Goal: Information Seeking & Learning: Learn about a topic

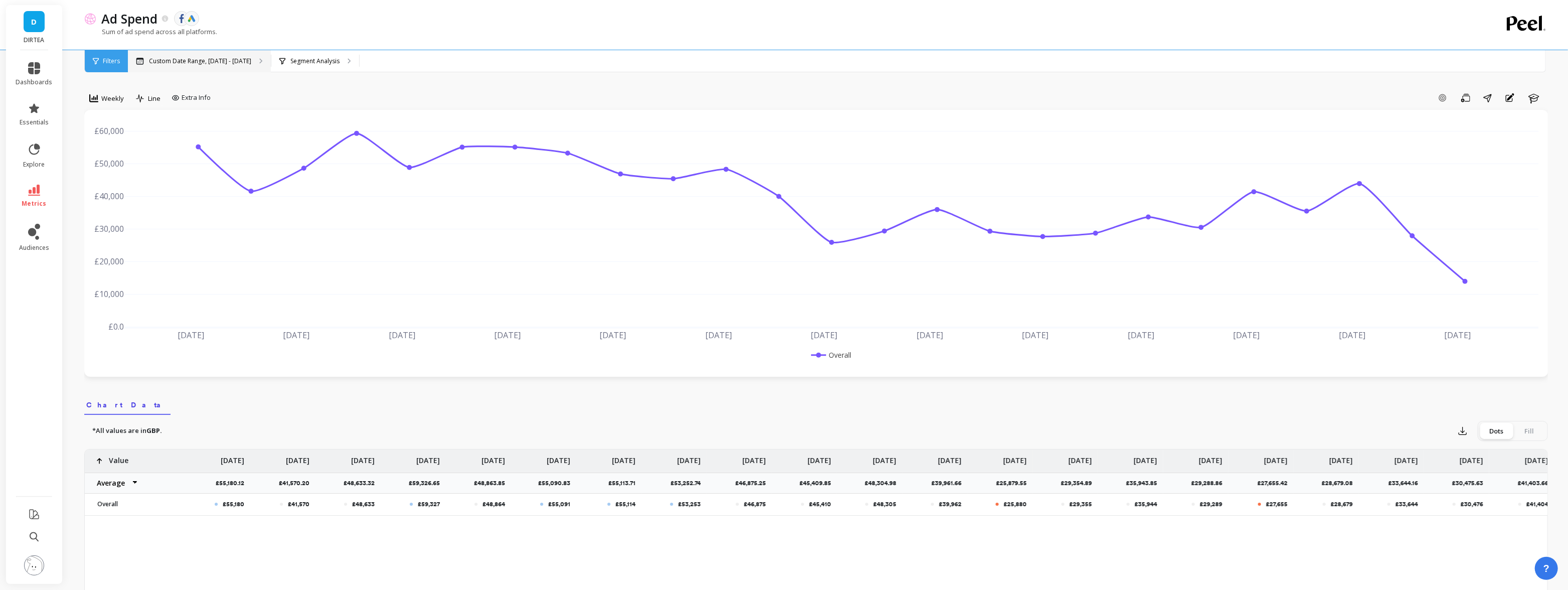
click at [177, 61] on p "Custom Date Range, [DATE] - [DATE]" at bounding box center [200, 61] width 102 height 8
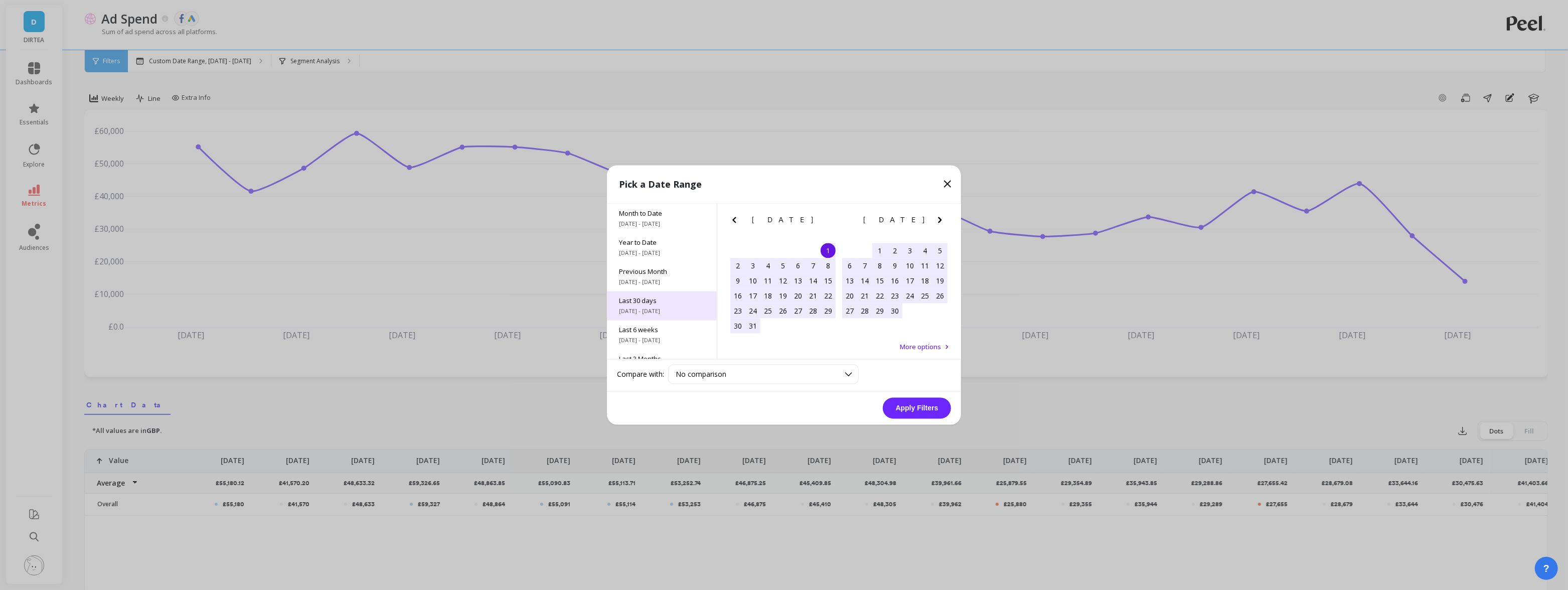
click at [658, 304] on span "Last 30 days" at bounding box center [662, 301] width 86 height 9
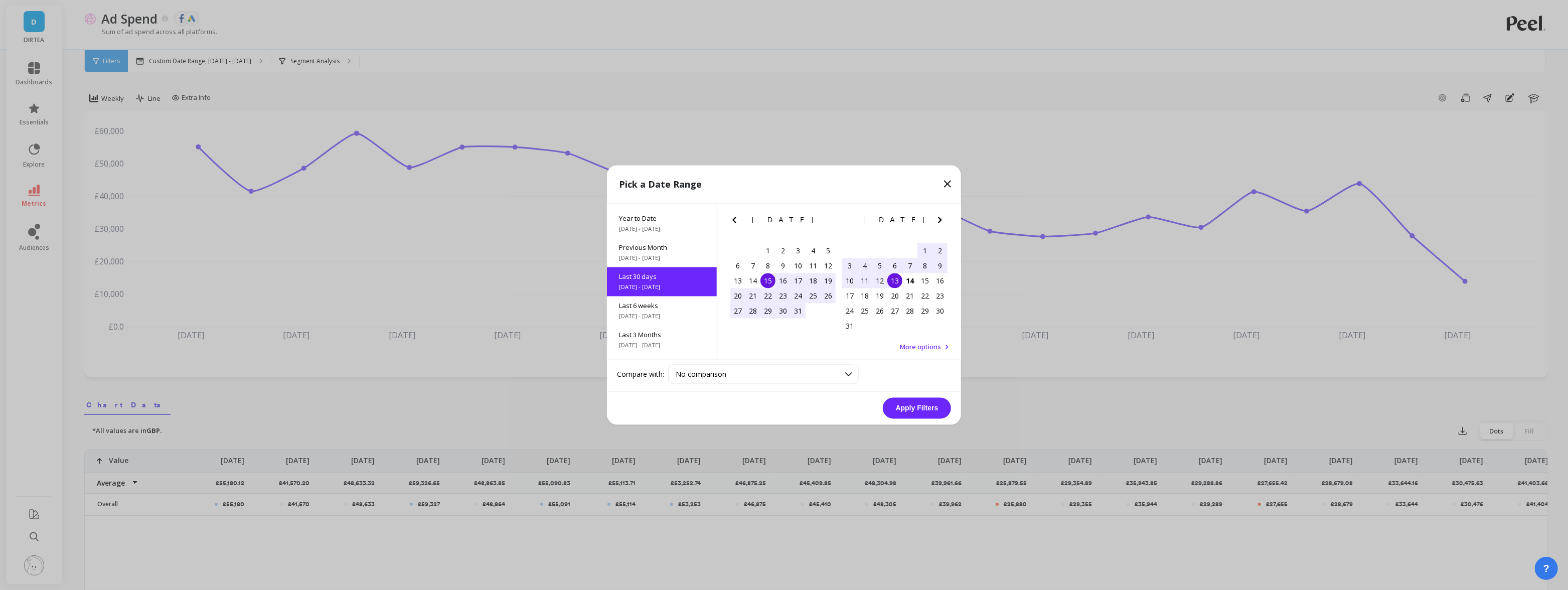
click at [768, 278] on div "15" at bounding box center [768, 281] width 15 height 15
click at [909, 277] on div "14" at bounding box center [909, 281] width 15 height 15
click at [912, 407] on button "Apply Filters" at bounding box center [917, 408] width 68 height 21
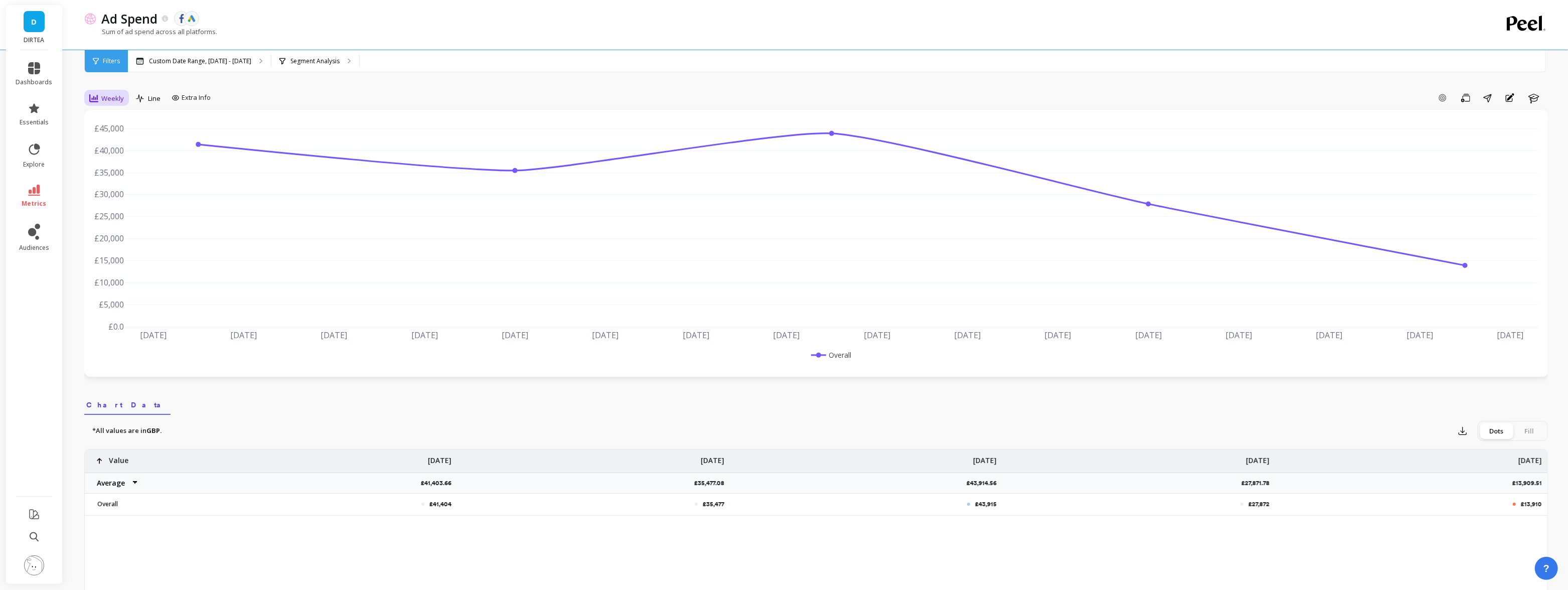
click at [110, 96] on span "Weekly" at bounding box center [112, 99] width 23 height 10
click at [117, 140] on div "Daily" at bounding box center [121, 140] width 57 height 10
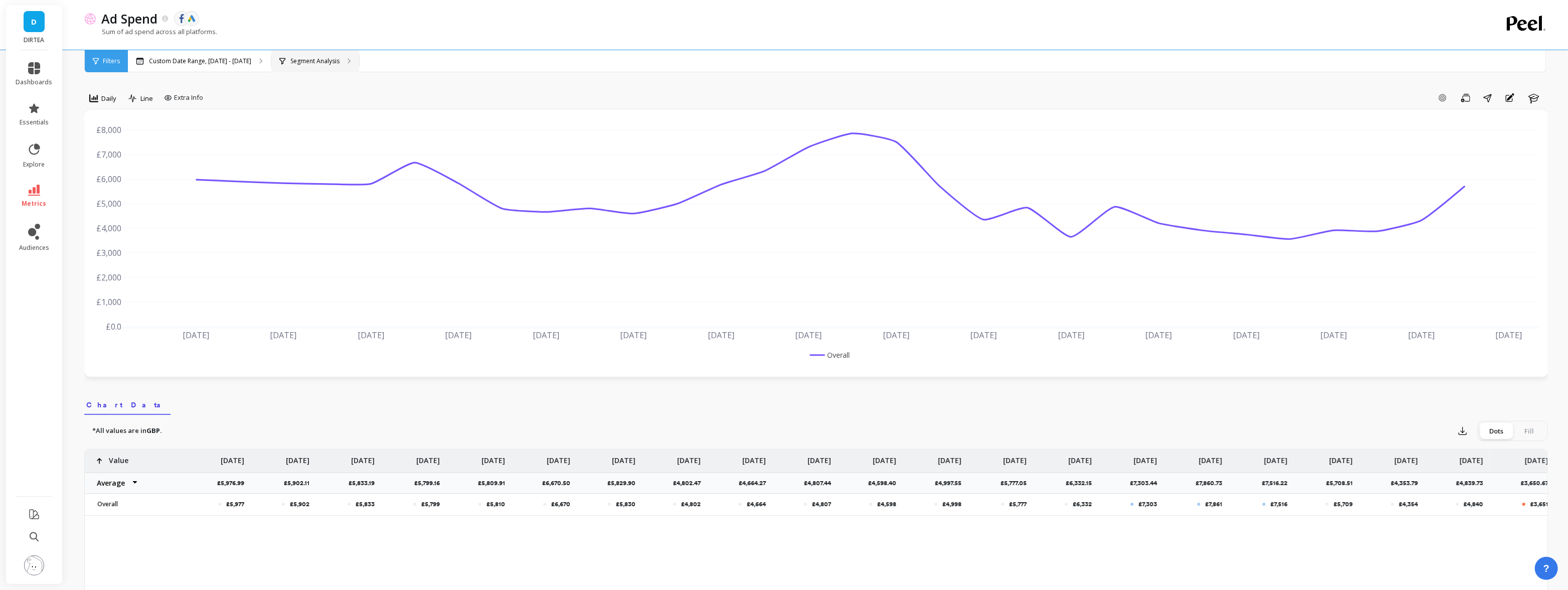
click at [333, 57] on p "Segment Analysis" at bounding box center [315, 61] width 49 height 8
click at [177, 99] on span "Extra Info" at bounding box center [189, 97] width 29 height 10
click at [189, 155] on input "Values" at bounding box center [186, 156] width 35 height 10
checkbox input "true"
click at [312, 53] on div "Segment Analysis" at bounding box center [315, 61] width 88 height 22
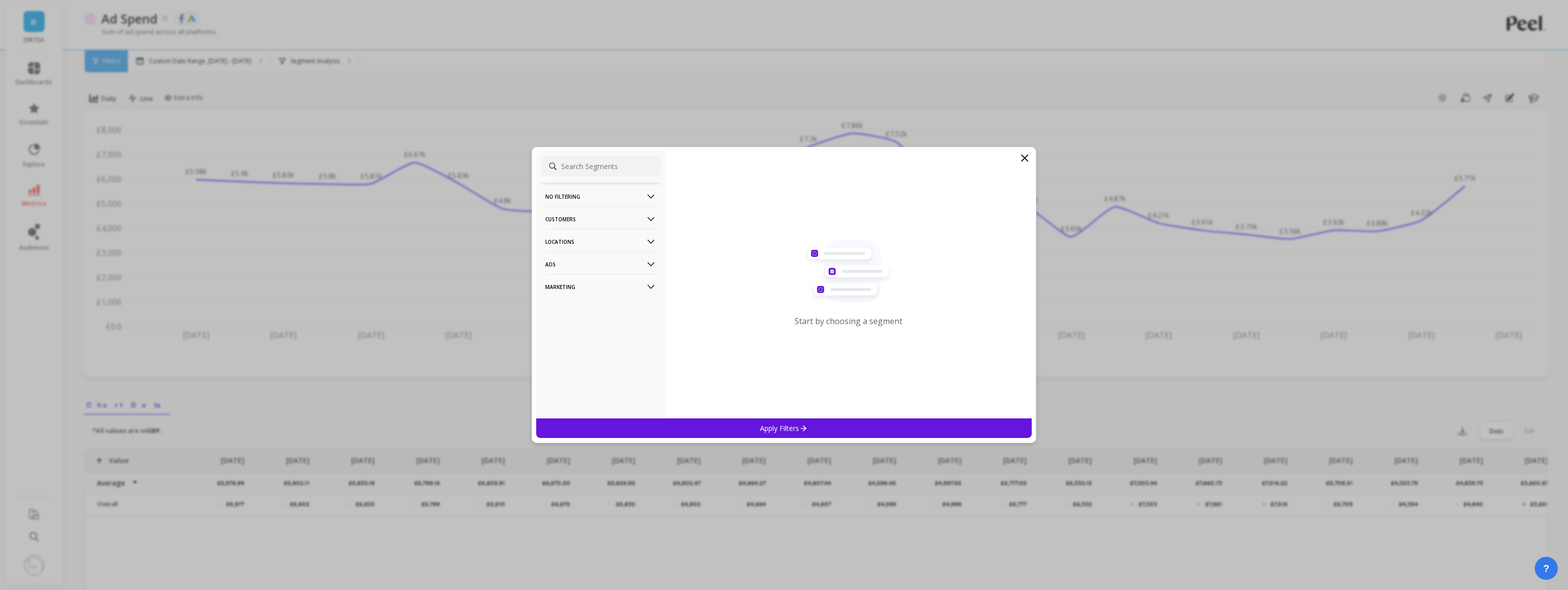
click at [638, 236] on p "Locations" at bounding box center [601, 242] width 111 height 26
click at [578, 261] on div "Countries" at bounding box center [601, 261] width 119 height 16
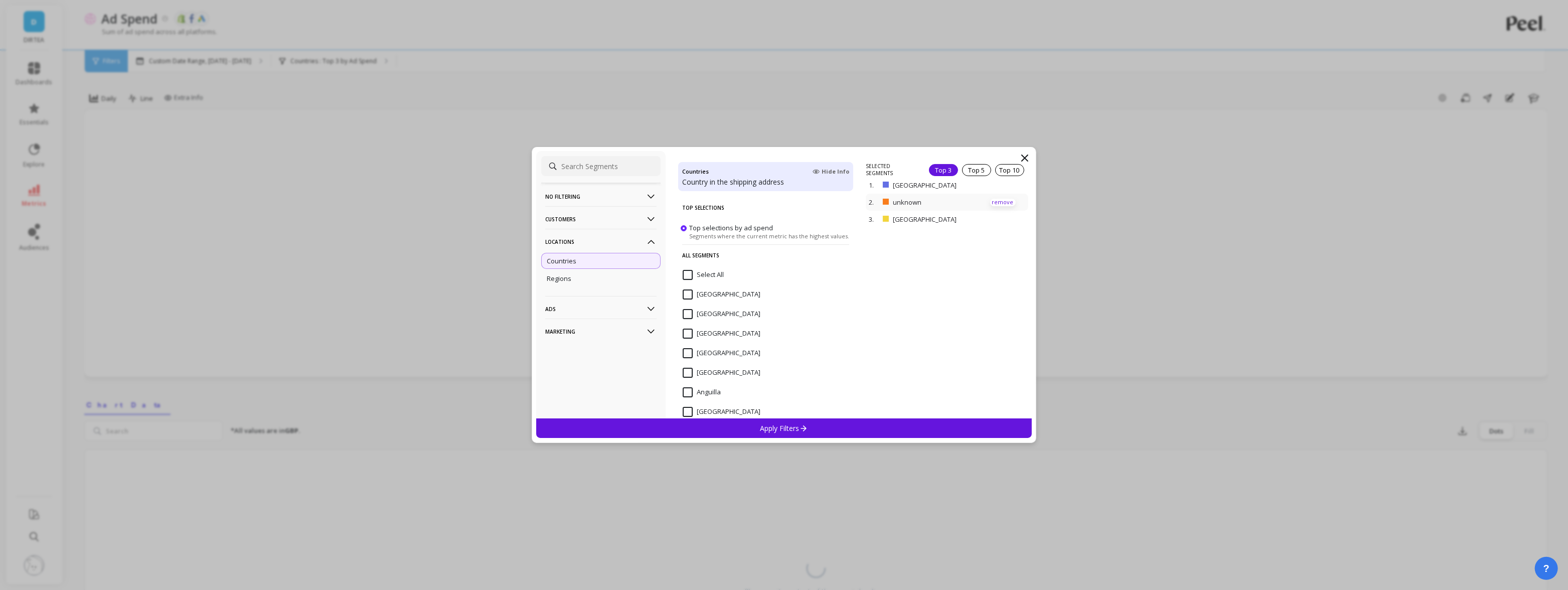
click at [1006, 200] on p "remove" at bounding box center [1003, 202] width 26 height 7
click at [788, 424] on p "Apply Filters" at bounding box center [784, 429] width 47 height 10
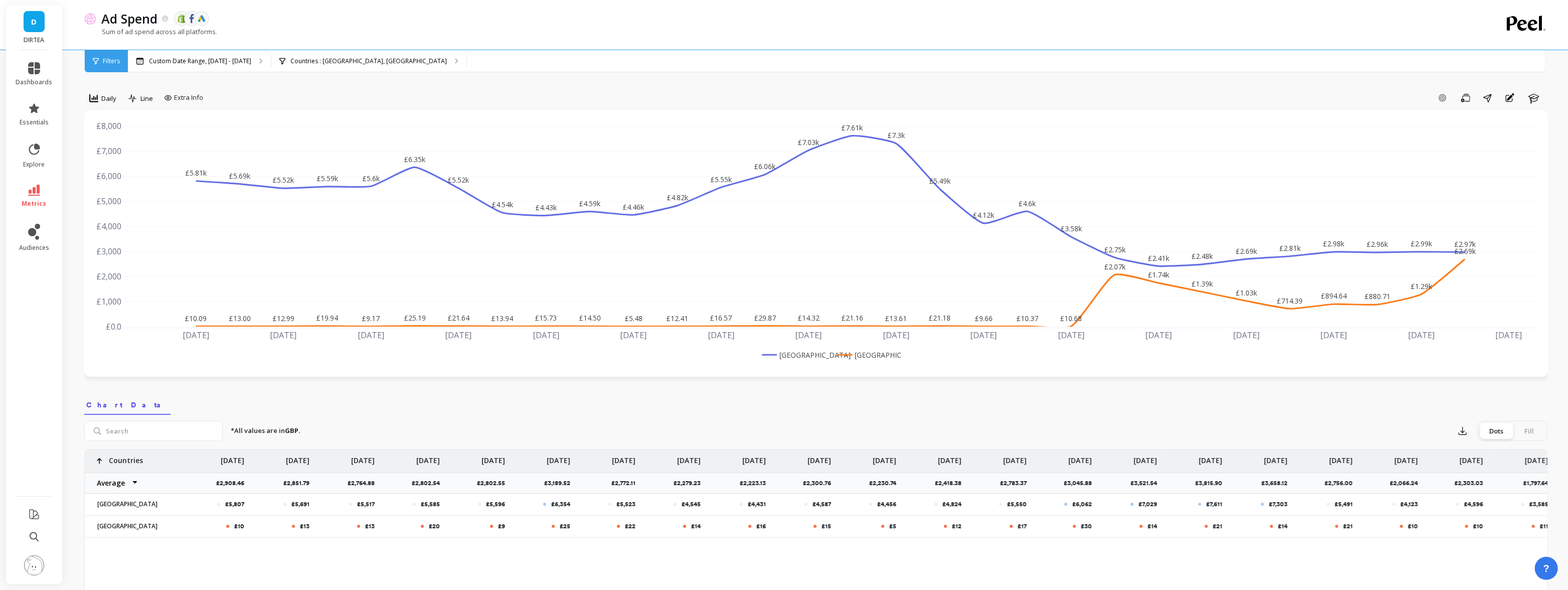
click at [38, 23] on link "D" at bounding box center [34, 21] width 21 height 21
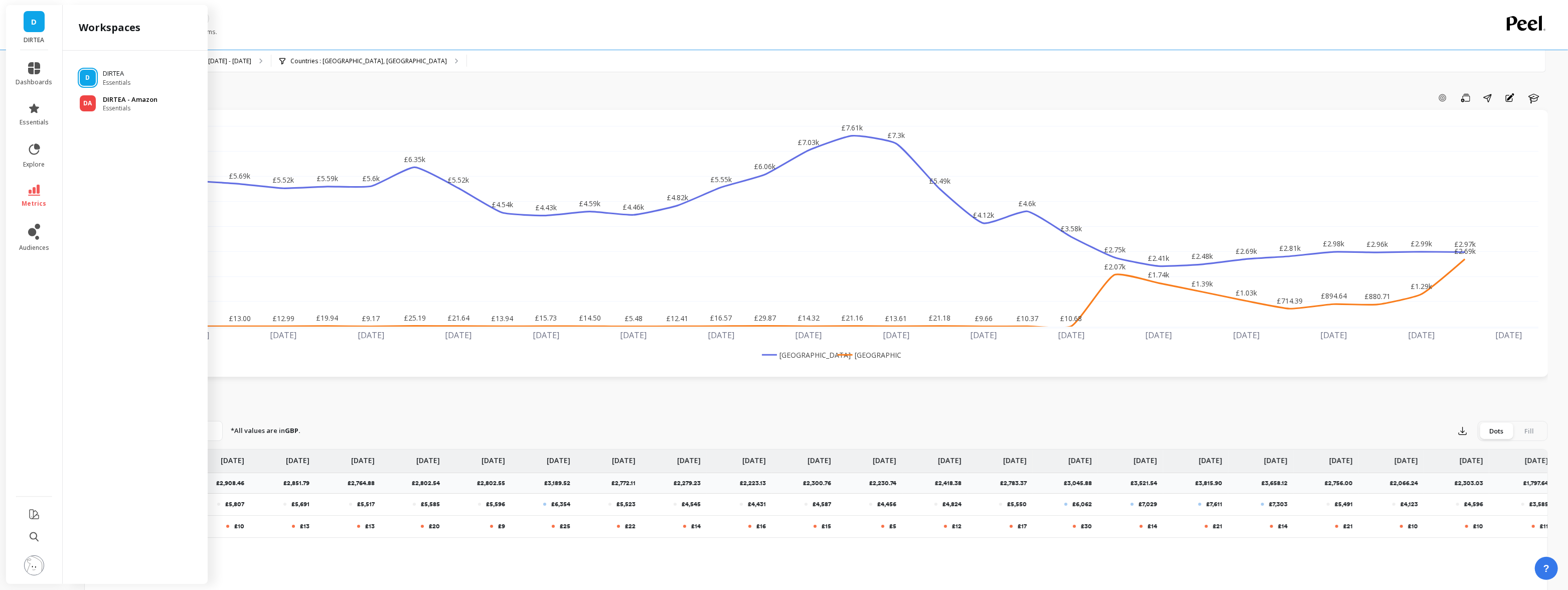
click at [157, 105] on div "DA DIRTEA - Amazon Essentials" at bounding box center [135, 104] width 129 height 18
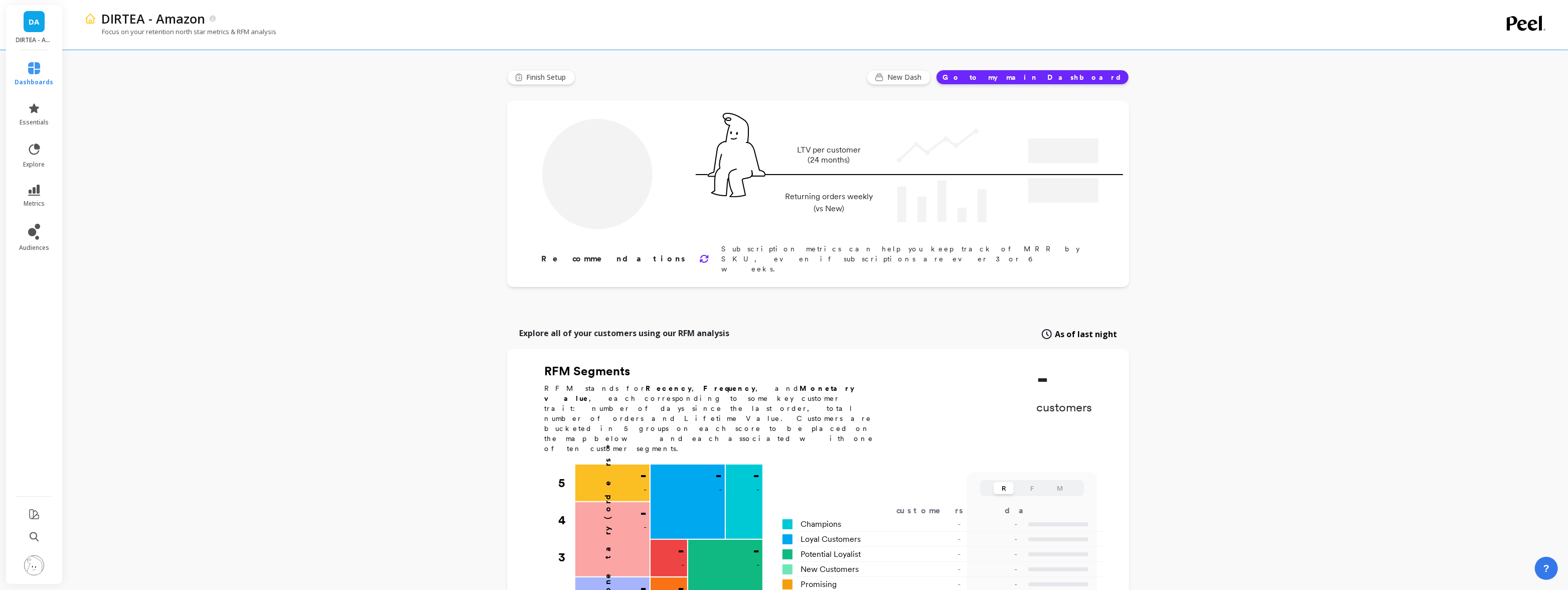
type input "Champions"
type input "2286"
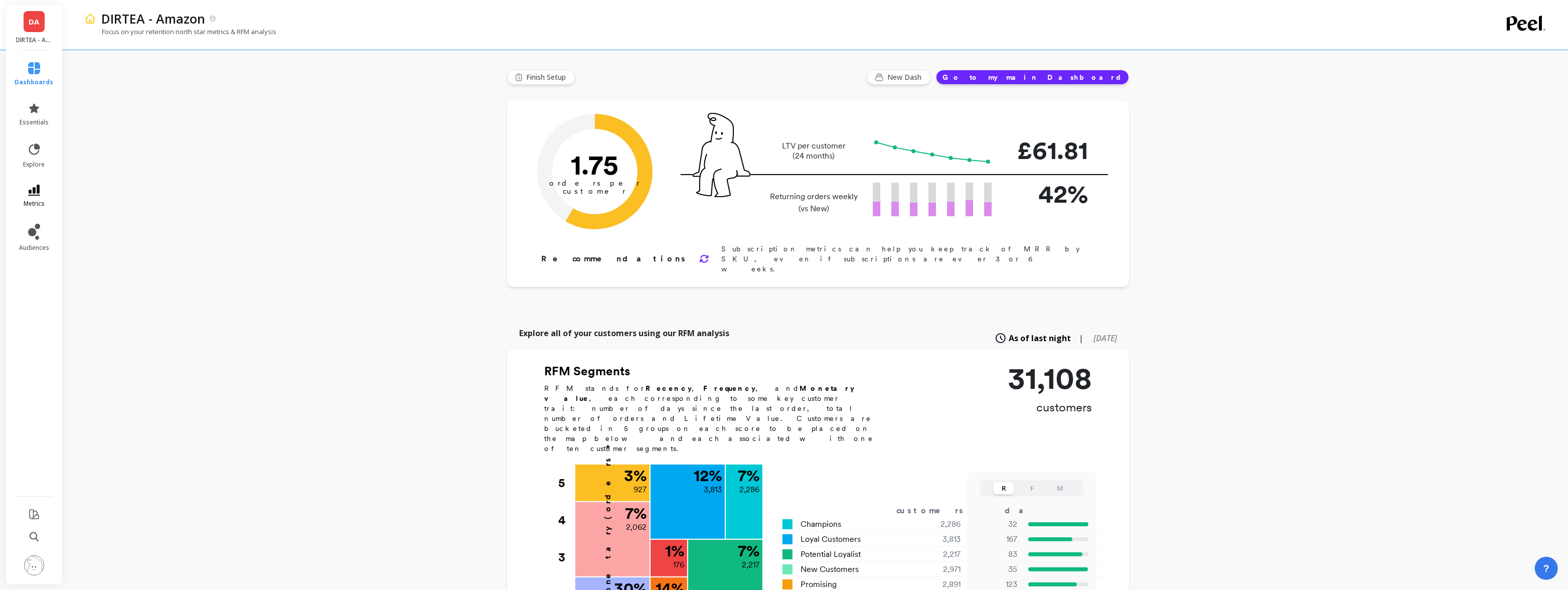
click at [40, 194] on icon at bounding box center [34, 190] width 12 height 11
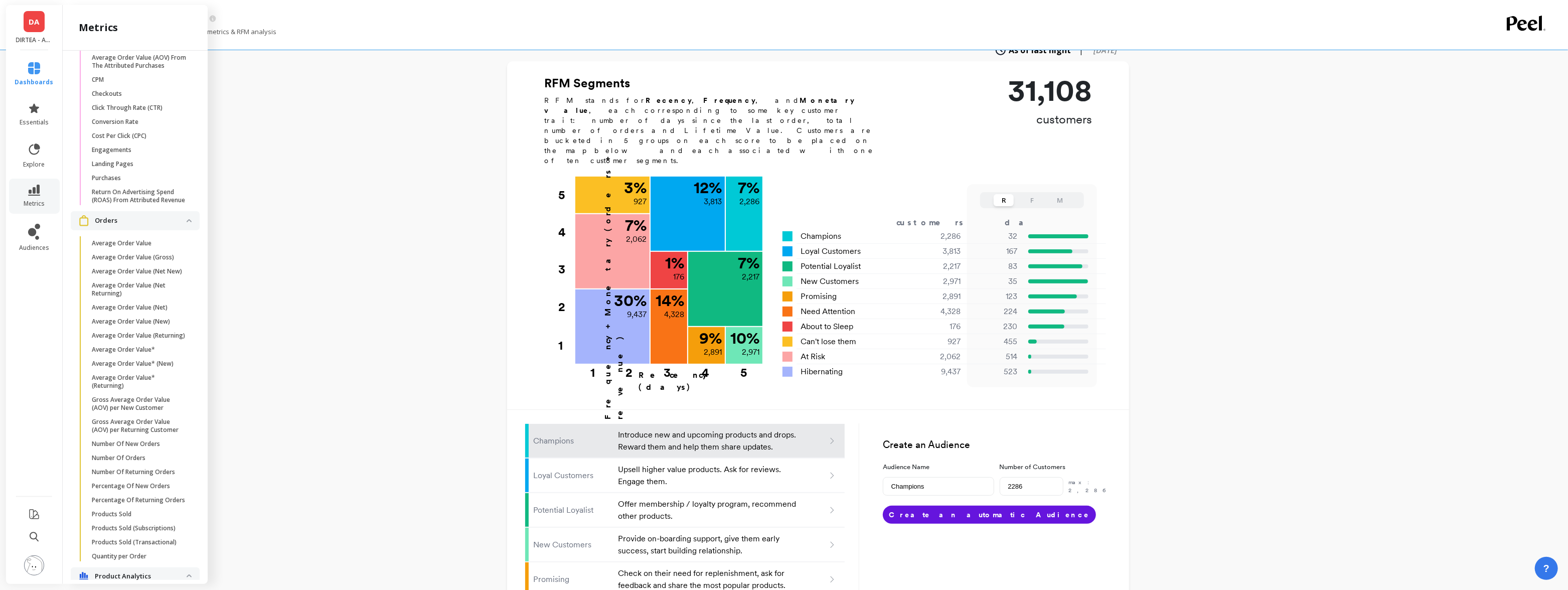
scroll to position [949, 0]
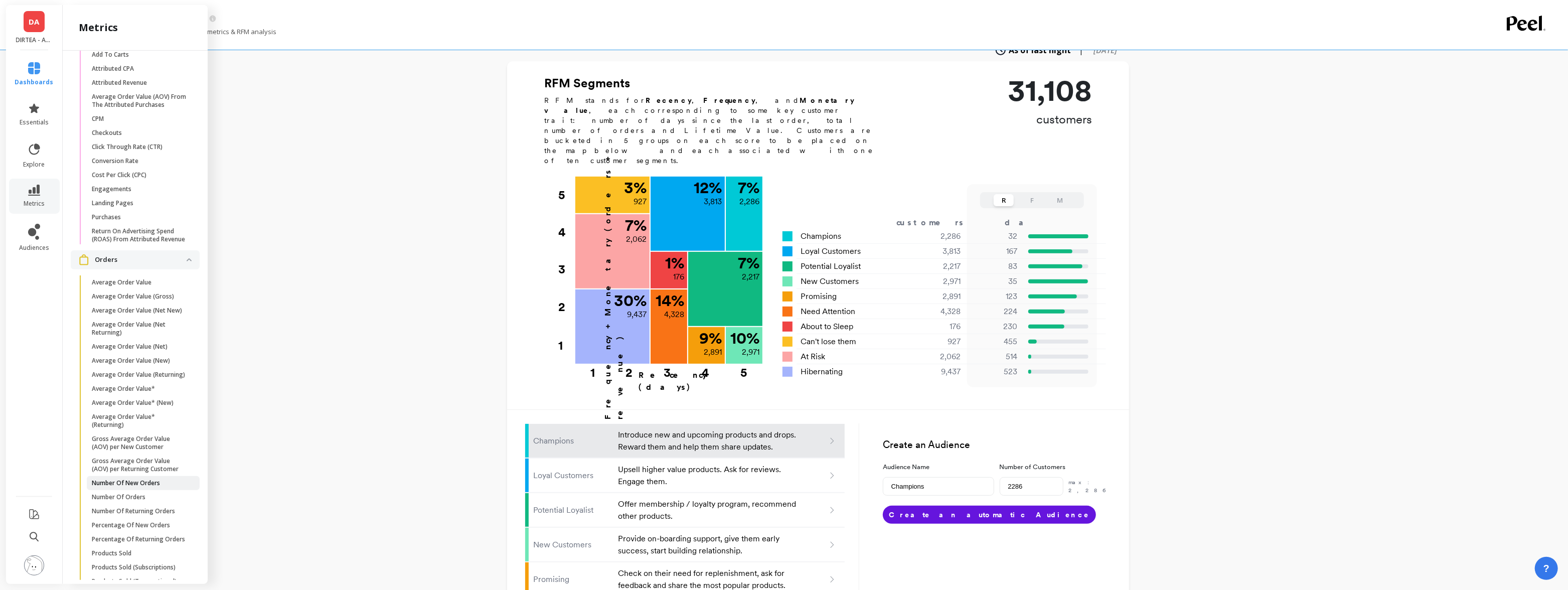
click at [136, 480] on p "Number Of New Orders" at bounding box center [126, 483] width 68 height 8
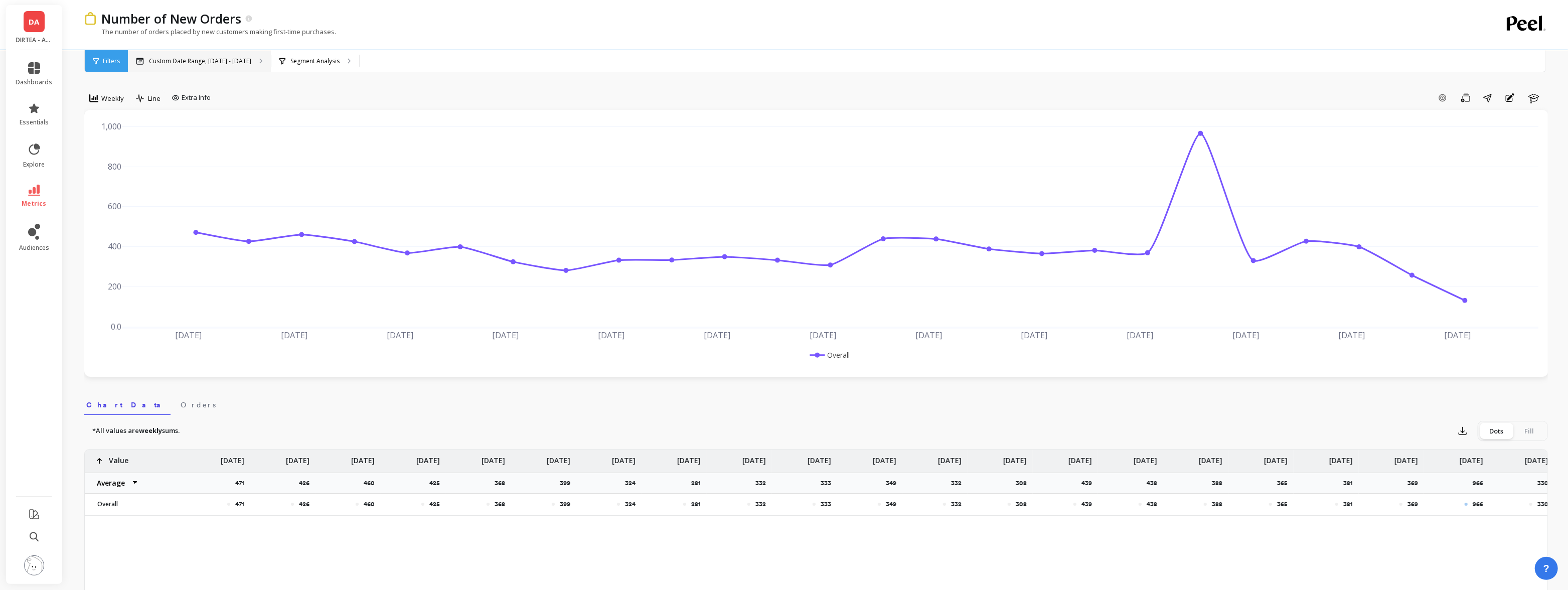
click at [192, 70] on div "Custom Date Range, [DATE] - [DATE]" at bounding box center [199, 61] width 143 height 22
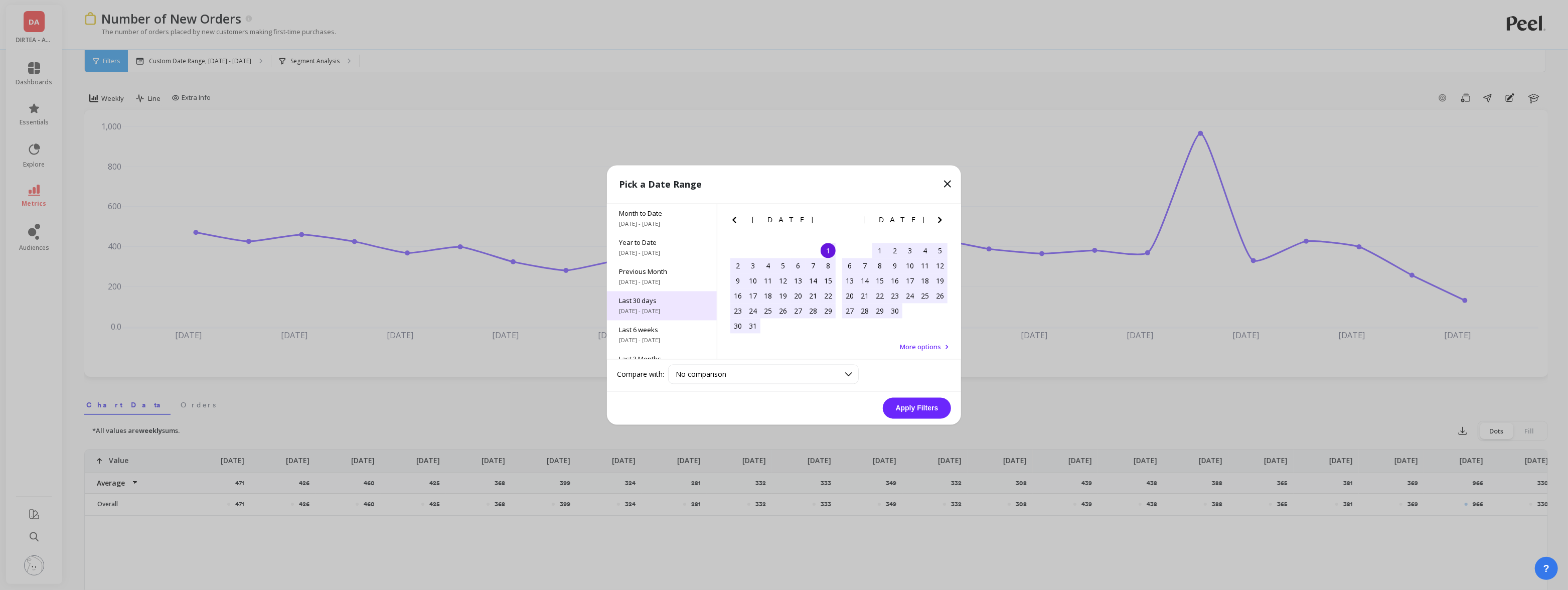
click at [643, 301] on span "Last 30 days" at bounding box center [662, 301] width 86 height 9
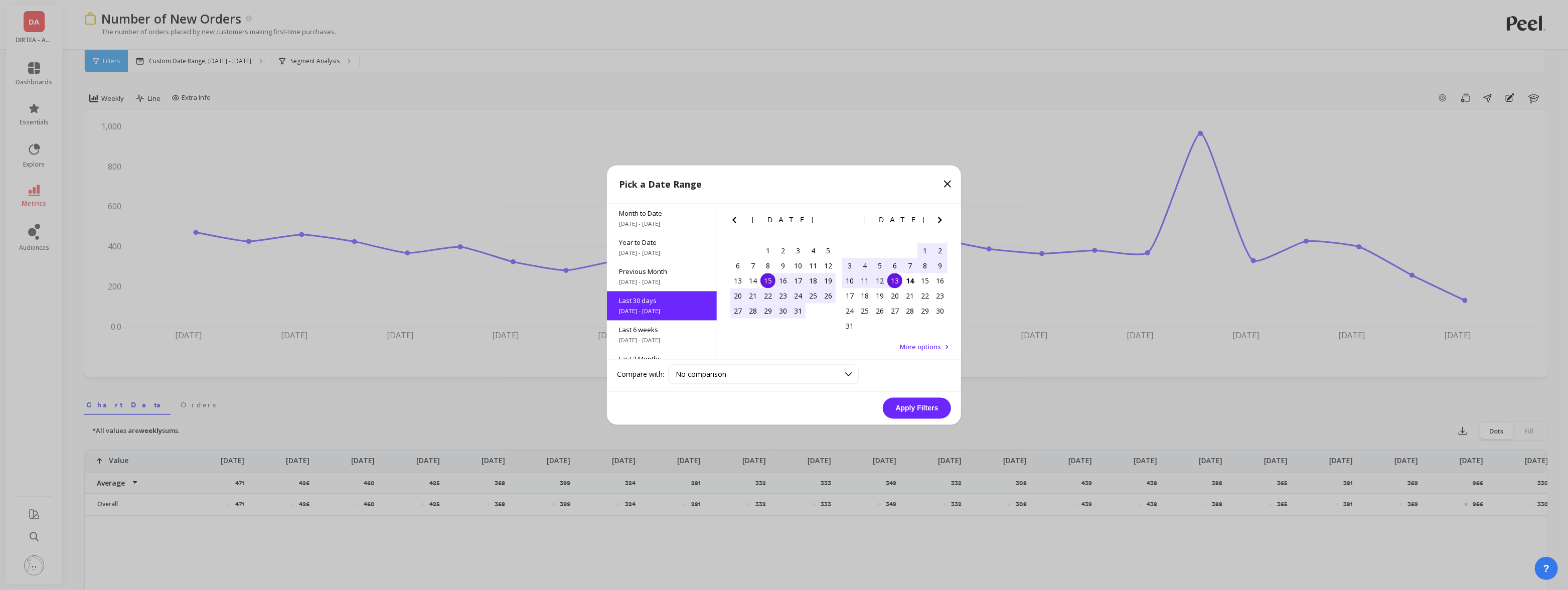
scroll to position [24, 0]
click at [772, 281] on div "15" at bounding box center [768, 281] width 15 height 15
click at [915, 283] on div "14" at bounding box center [909, 281] width 15 height 15
click at [925, 413] on button "Apply Filters" at bounding box center [917, 408] width 68 height 21
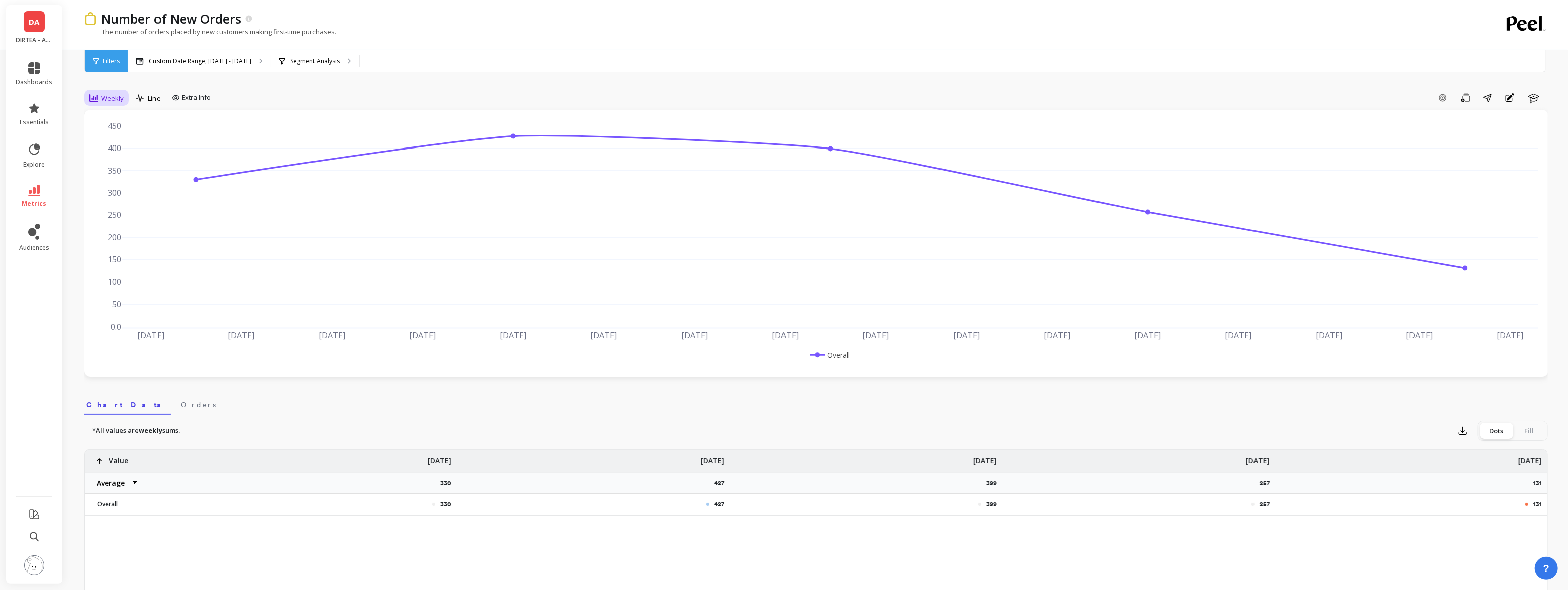
click at [99, 100] on div "Weekly" at bounding box center [107, 99] width 35 height 12
click at [116, 137] on div "Daily" at bounding box center [121, 140] width 57 height 10
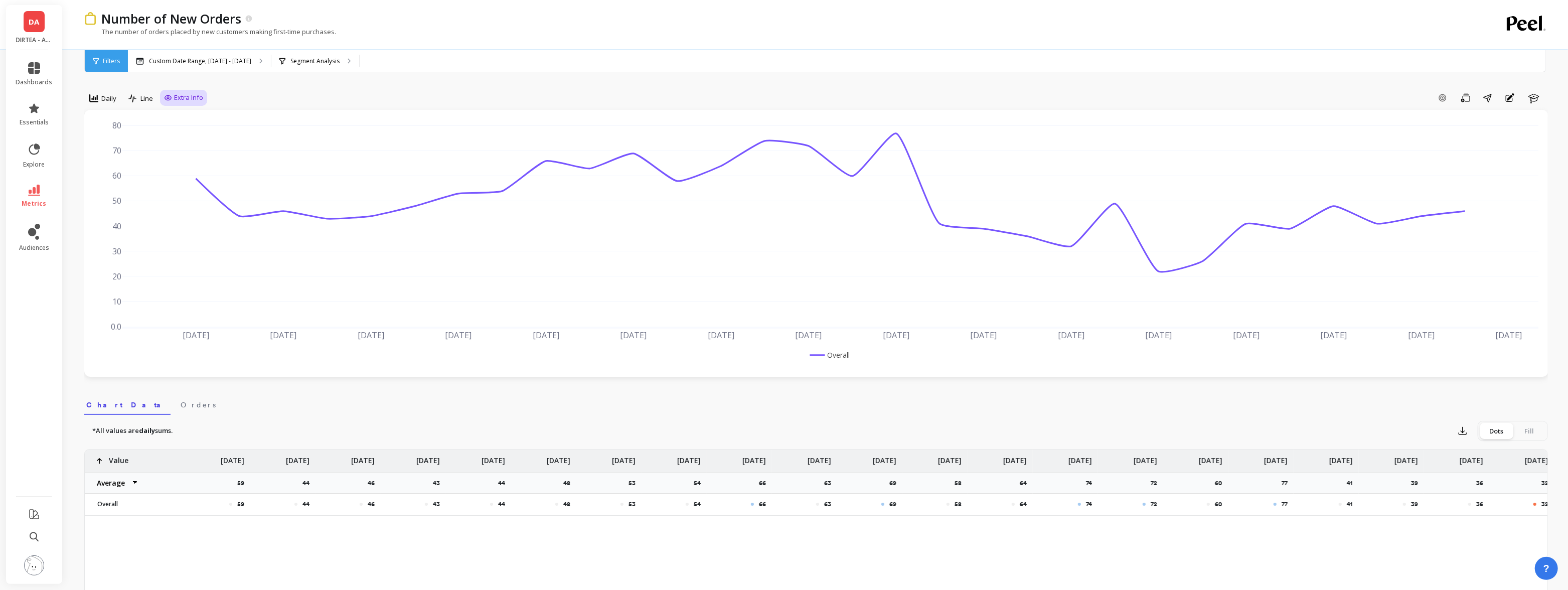
click at [189, 95] on span "Extra Info" at bounding box center [189, 97] width 29 height 10
click at [186, 158] on input "Values" at bounding box center [186, 156] width 35 height 10
checkbox input "true"
click at [363, 93] on div "Add Goal Save Share Annotations Learn" at bounding box center [877, 98] width 1341 height 16
click at [297, 60] on p "Segment Analysis" at bounding box center [315, 61] width 49 height 8
